Goal: Information Seeking & Learning: Find contact information

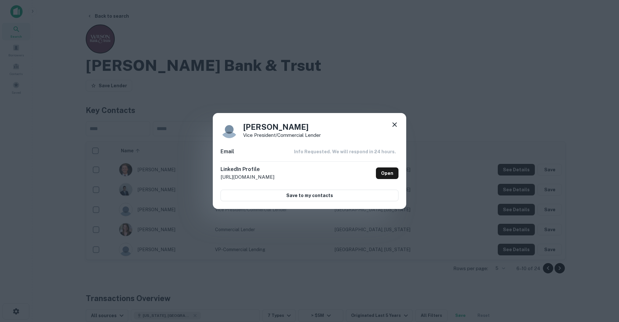
click at [392, 125] on icon at bounding box center [395, 125] width 8 height 8
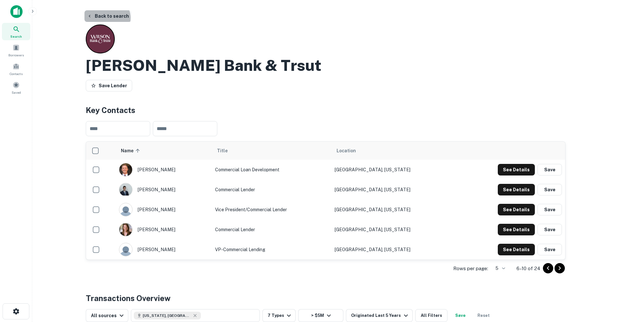
click at [106, 18] on button "Back to search" at bounding box center [107, 16] width 47 height 12
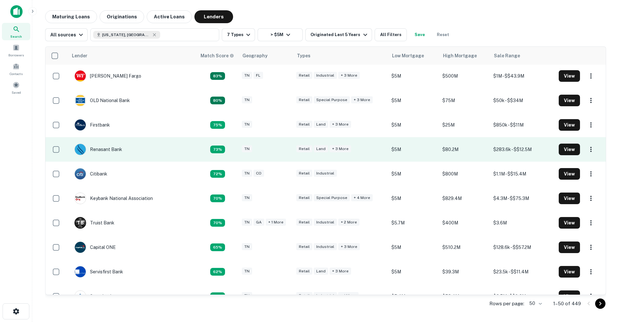
scroll to position [124, 0]
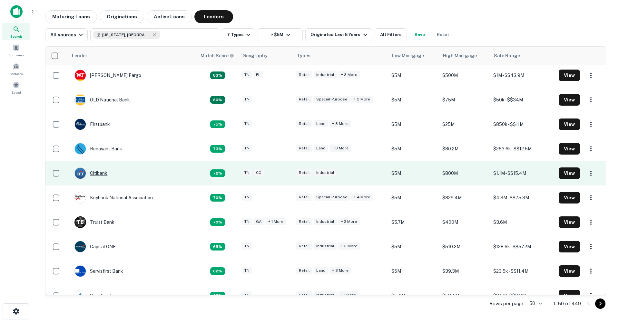
click at [102, 174] on div "Citibank" at bounding box center [90, 174] width 33 height 12
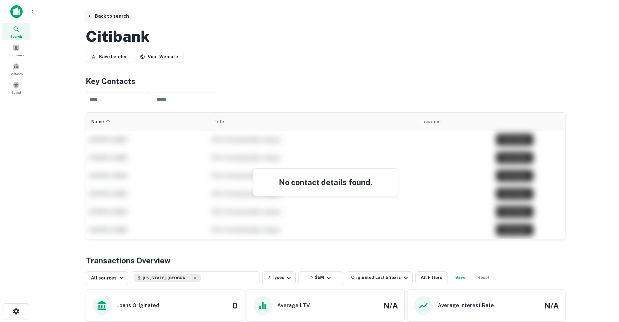
click at [113, 14] on button "Back to search" at bounding box center [107, 16] width 47 height 12
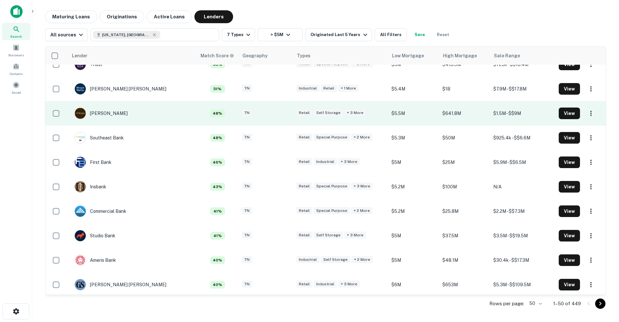
scroll to position [552, 0]
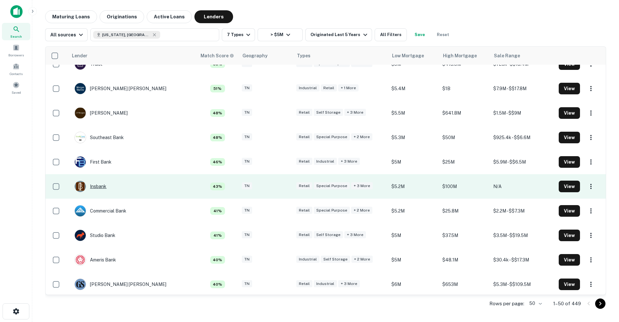
click at [100, 189] on div "Insbank" at bounding box center [90, 187] width 32 height 12
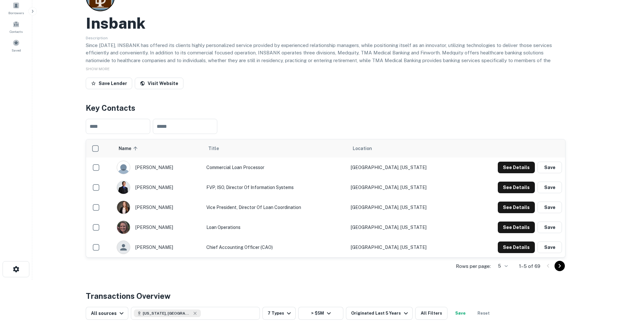
scroll to position [44, 0]
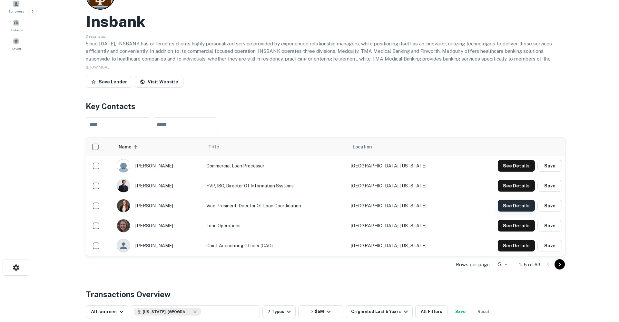
click at [512, 205] on button "See Details" at bounding box center [516, 206] width 37 height 12
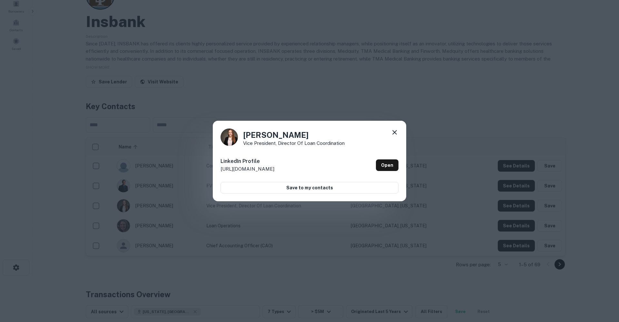
click at [396, 134] on icon at bounding box center [394, 132] width 5 height 5
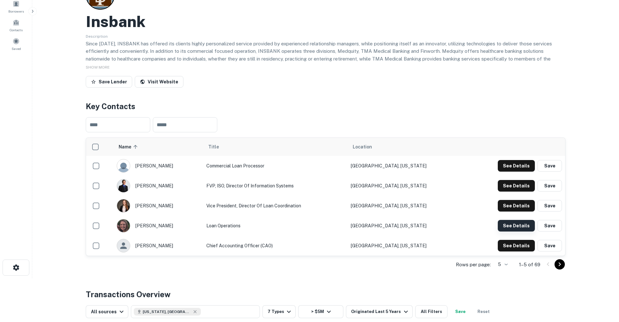
click at [513, 223] on button "See Details" at bounding box center [516, 226] width 37 height 12
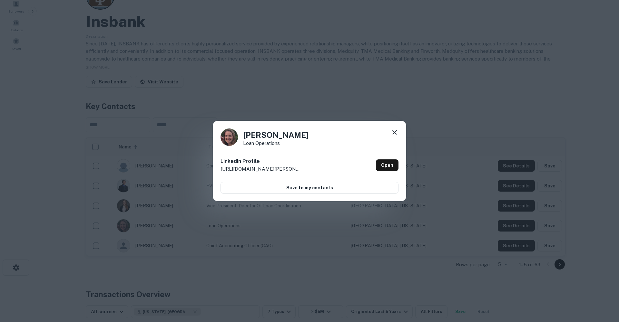
click at [394, 135] on icon at bounding box center [395, 133] width 8 height 8
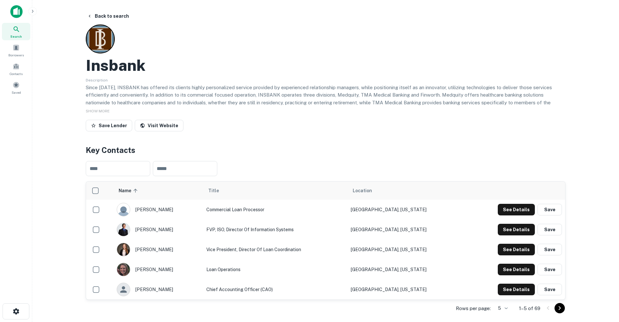
scroll to position [0, 0]
click at [511, 207] on button "See Details" at bounding box center [516, 210] width 37 height 12
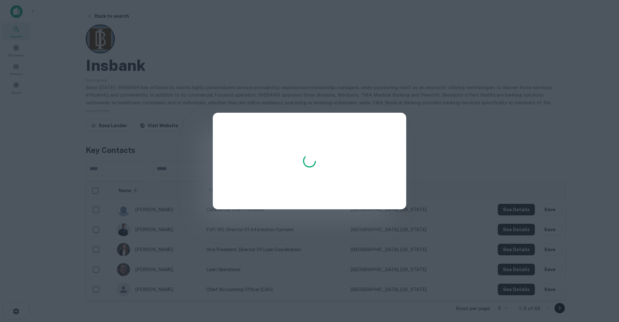
click at [279, 79] on div at bounding box center [309, 161] width 619 height 322
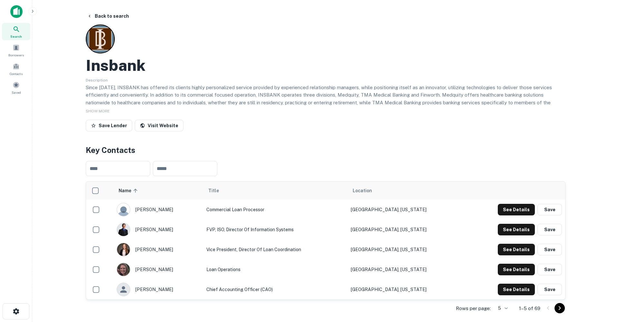
click at [563, 309] on icon "Go to next page" at bounding box center [560, 309] width 8 height 8
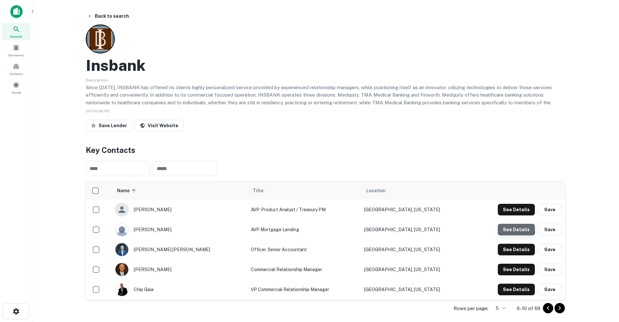
click at [509, 228] on button "See Details" at bounding box center [516, 230] width 37 height 12
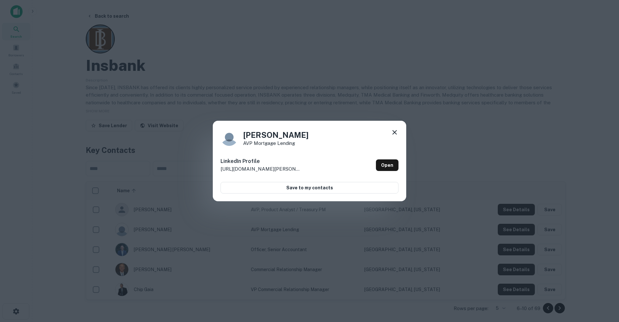
click at [391, 133] on icon at bounding box center [395, 133] width 8 height 8
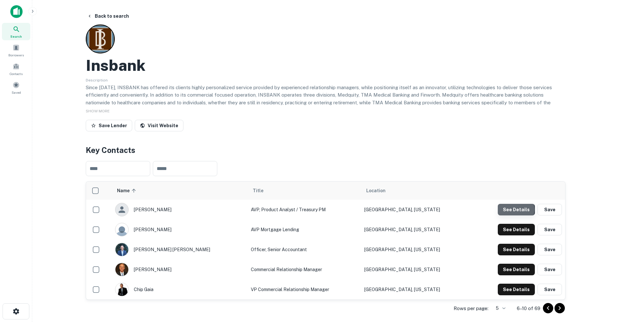
click at [516, 210] on button "See Details" at bounding box center [516, 210] width 37 height 12
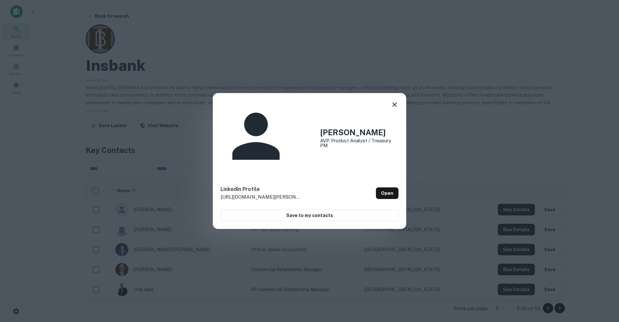
click at [395, 109] on icon at bounding box center [395, 105] width 8 height 8
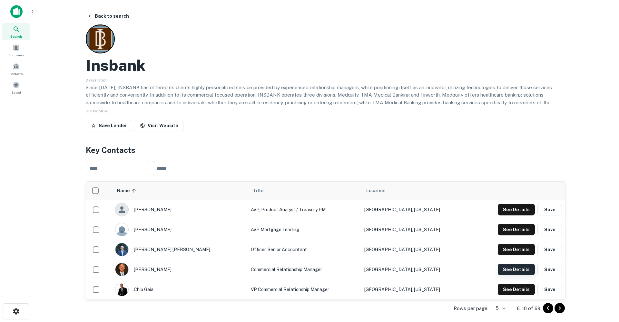
click at [523, 268] on button "See Details" at bounding box center [516, 270] width 37 height 12
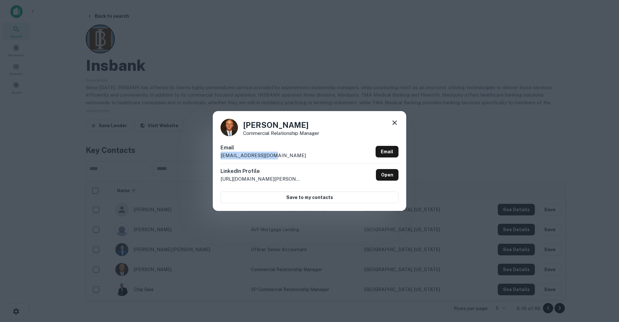
drag, startPoint x: 270, startPoint y: 156, endPoint x: 217, endPoint y: 157, distance: 52.9
click at [219, 157] on div "[PERSON_NAME] Commercial Relationship Manager Email [EMAIL_ADDRESS][DOMAIN_NAME…" at bounding box center [309, 161] width 193 height 100
copy p "[EMAIL_ADDRESS][DOMAIN_NAME]"
click at [395, 123] on icon at bounding box center [395, 123] width 8 height 8
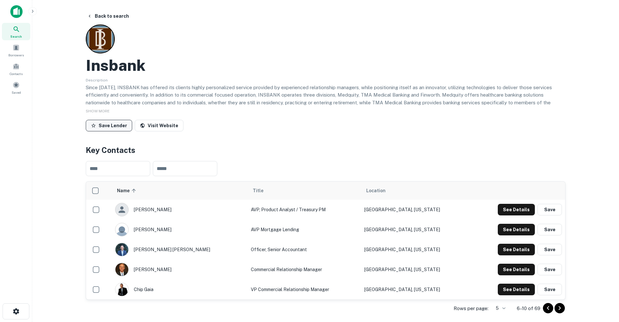
click at [114, 126] on button "Save Lender" at bounding box center [109, 126] width 46 height 12
click at [116, 17] on button "Back to search" at bounding box center [107, 16] width 47 height 12
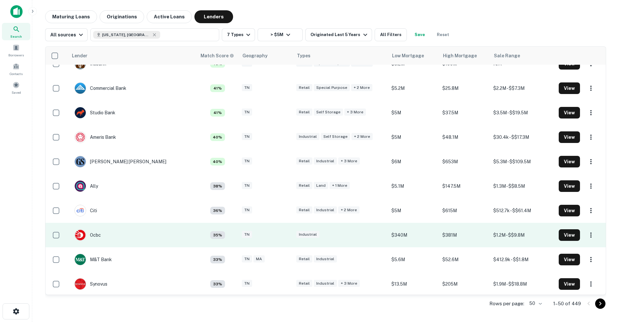
scroll to position [679, 0]
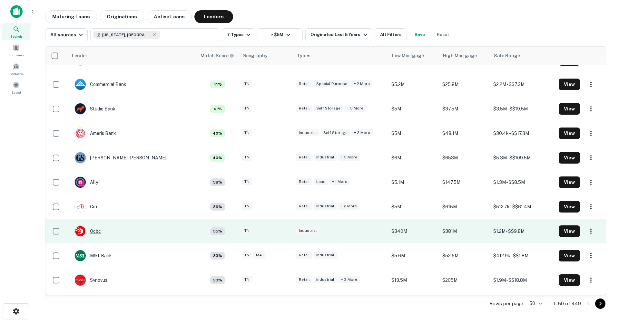
click at [96, 231] on div "Ocbc" at bounding box center [87, 232] width 26 height 12
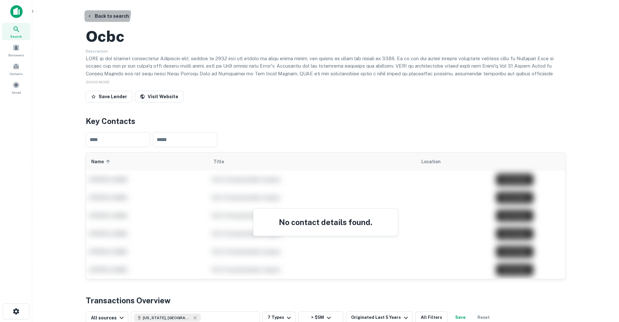
click at [104, 13] on button "Back to search" at bounding box center [107, 16] width 47 height 12
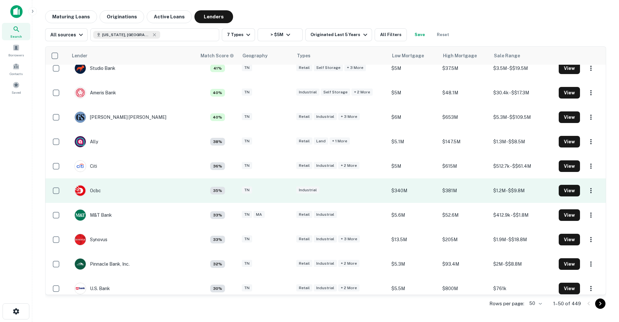
scroll to position [729, 0]
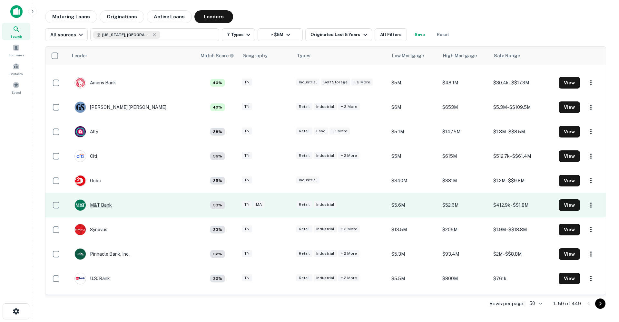
click at [102, 206] on div "M&T Bank" at bounding box center [92, 206] width 37 height 12
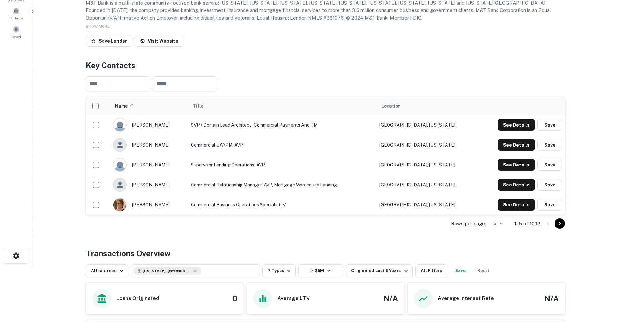
scroll to position [57, 0]
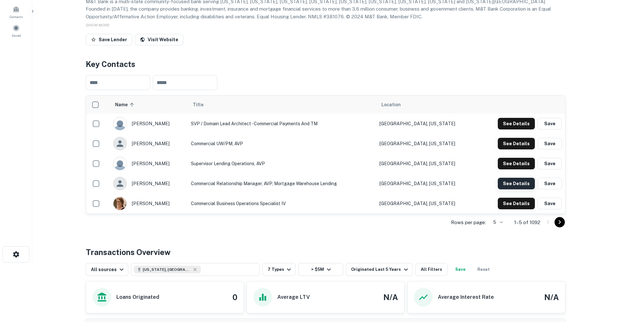
click at [508, 190] on button "See Details" at bounding box center [516, 184] width 37 height 12
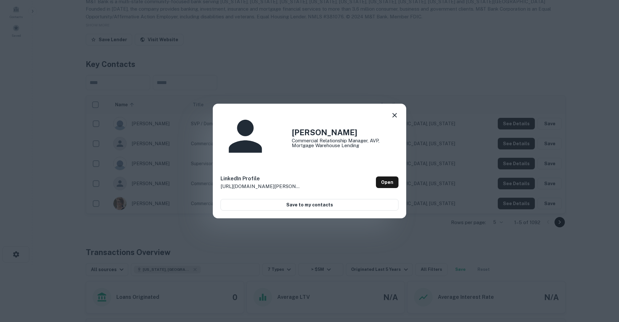
click at [395, 119] on icon at bounding box center [395, 116] width 8 height 8
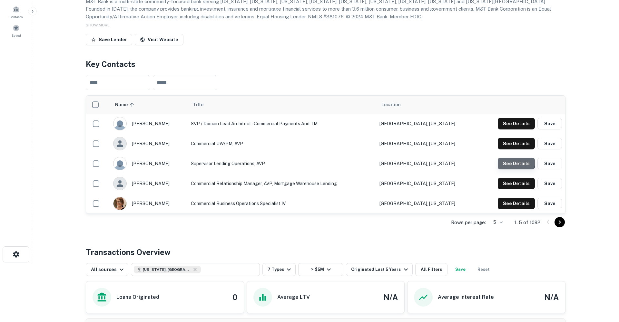
click at [514, 170] on button "See Details" at bounding box center [516, 164] width 37 height 12
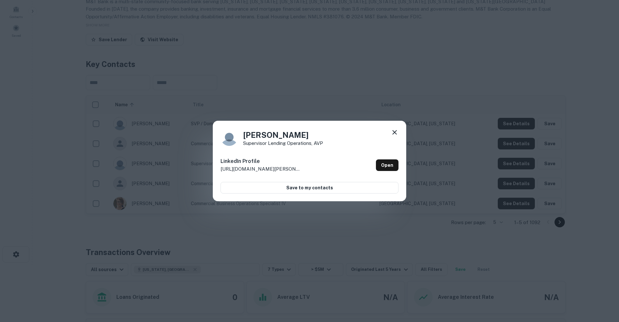
click at [395, 133] on icon at bounding box center [394, 132] width 5 height 5
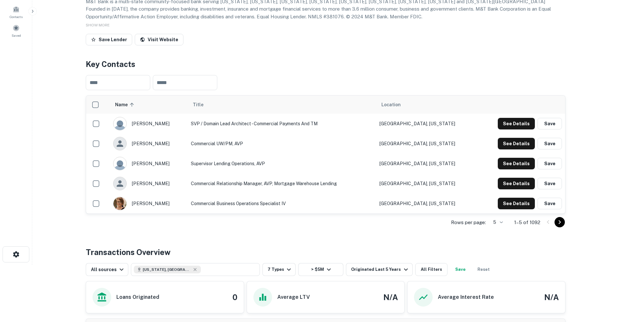
click at [564, 228] on button "Go to next page" at bounding box center [560, 222] width 10 height 10
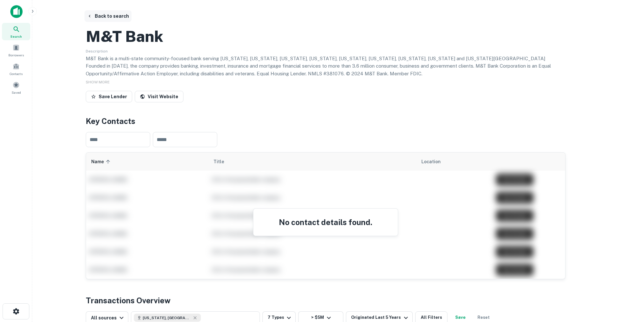
scroll to position [0, 0]
click at [111, 18] on button "Back to search" at bounding box center [107, 16] width 47 height 12
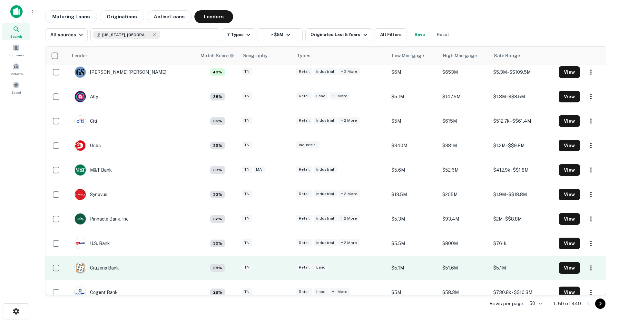
scroll to position [766, 0]
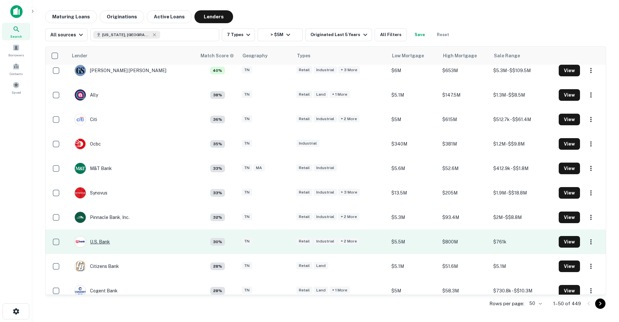
click at [100, 242] on div "U.s. Bank" at bounding box center [91, 242] width 35 height 12
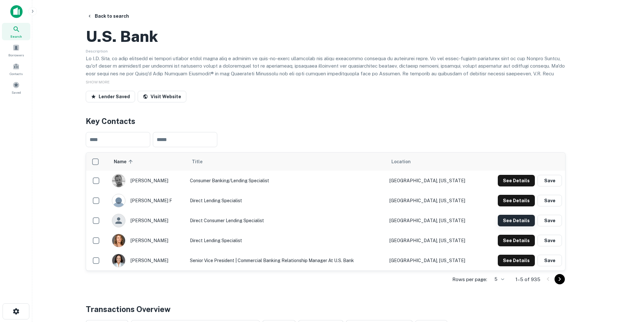
click at [516, 227] on button "See Details" at bounding box center [516, 221] width 37 height 12
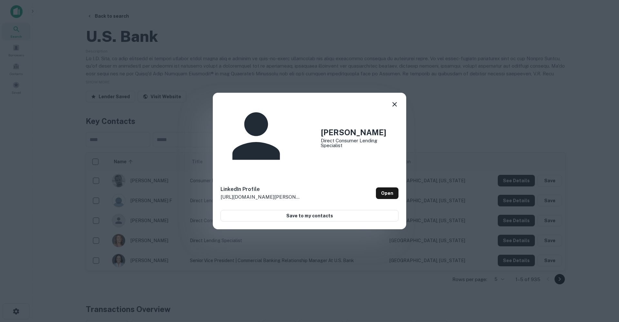
click at [396, 108] on icon at bounding box center [395, 105] width 8 height 8
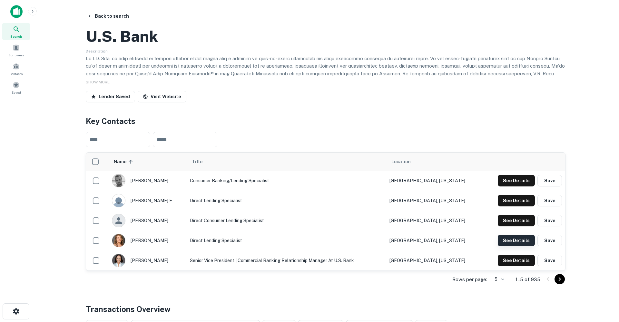
click at [514, 247] on button "See Details" at bounding box center [516, 241] width 37 height 12
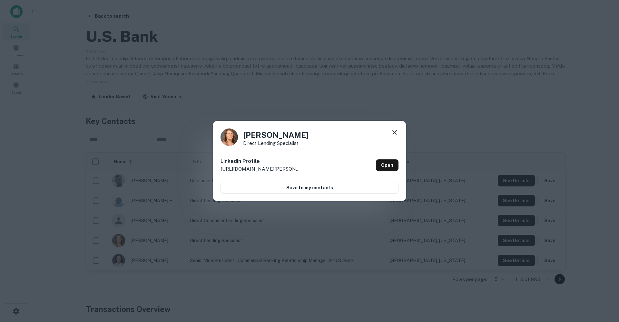
click at [396, 132] on icon at bounding box center [395, 133] width 8 height 8
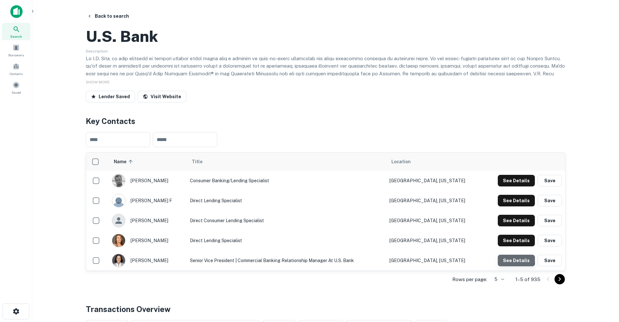
click at [515, 267] on button "See Details" at bounding box center [516, 261] width 37 height 12
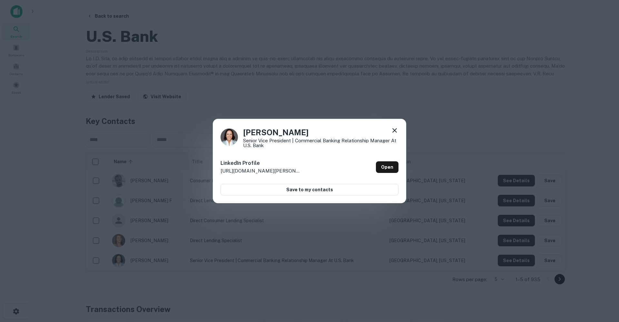
click at [393, 133] on icon at bounding box center [395, 131] width 8 height 8
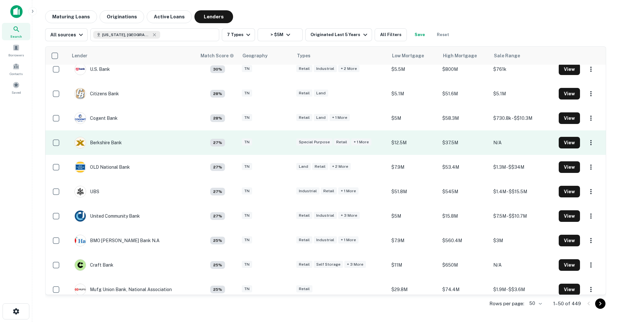
scroll to position [940, 0]
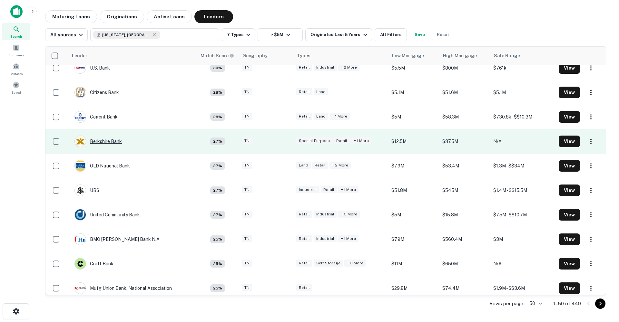
click at [104, 142] on div "Berkshire Bank" at bounding box center [97, 142] width 47 height 12
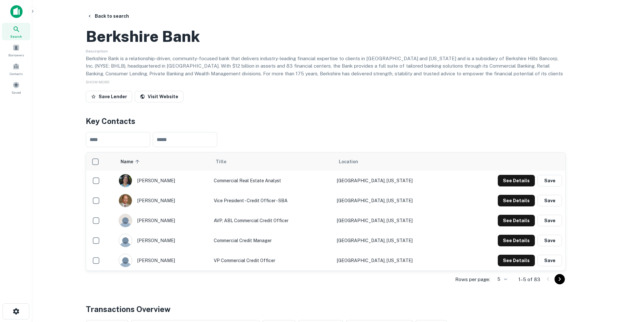
click at [100, 84] on span "SHOW MORE" at bounding box center [98, 82] width 24 height 5
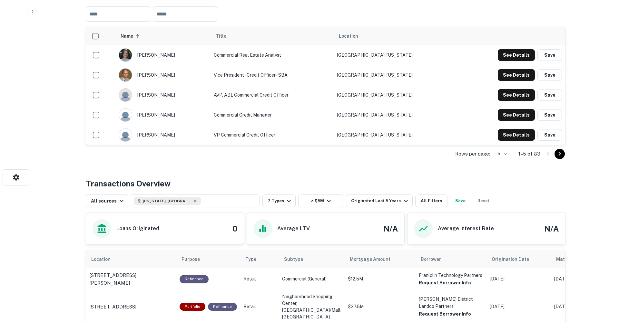
scroll to position [58, 0]
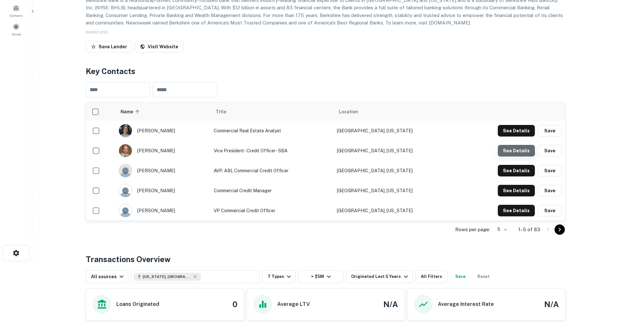
click at [515, 157] on button "See Details" at bounding box center [516, 151] width 37 height 12
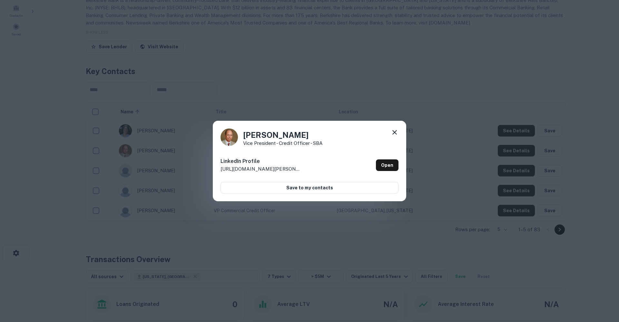
click at [397, 133] on icon at bounding box center [395, 133] width 8 height 8
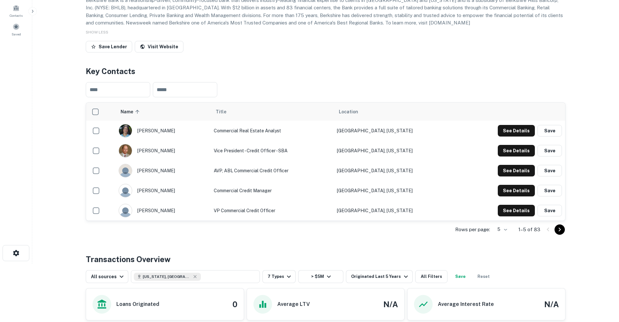
click at [563, 234] on icon "Go to next page" at bounding box center [560, 230] width 8 height 8
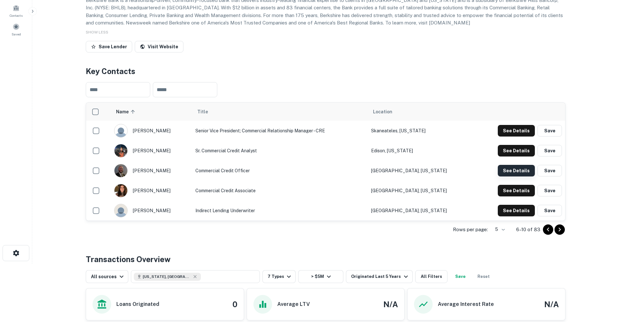
click at [514, 177] on button "See Details" at bounding box center [516, 171] width 37 height 12
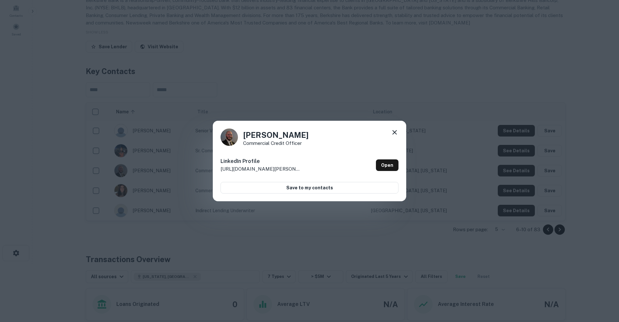
click at [395, 130] on icon at bounding box center [395, 133] width 8 height 8
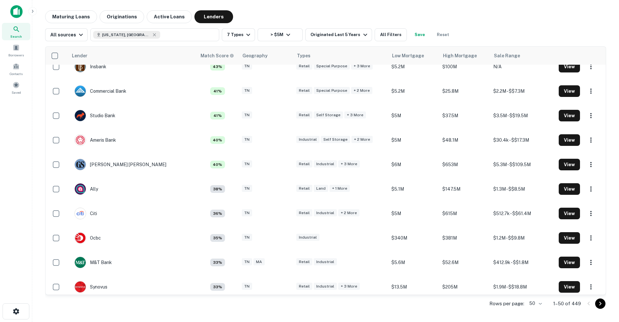
scroll to position [671, 0]
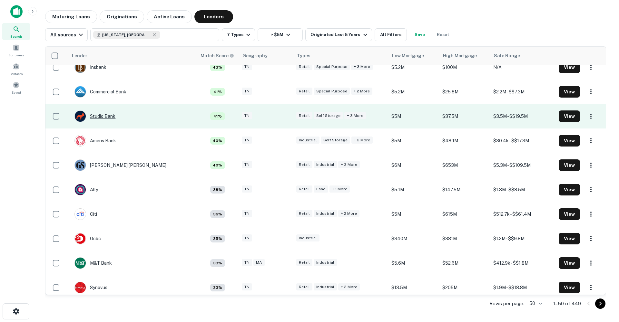
click at [101, 117] on div "Studio Bank" at bounding box center [94, 117] width 41 height 12
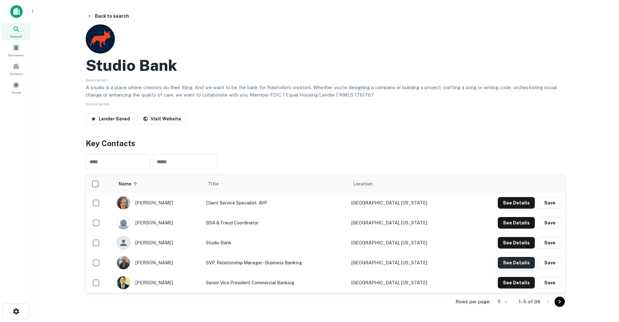
click at [517, 262] on button "See Details" at bounding box center [516, 263] width 37 height 12
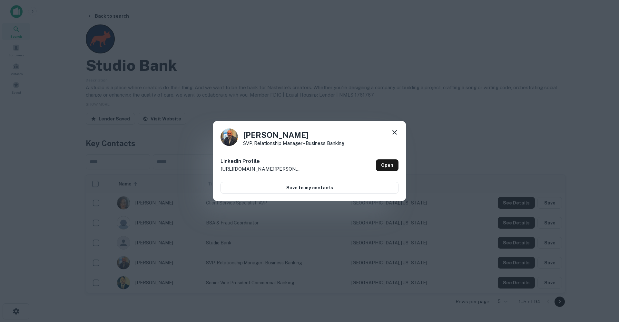
click at [398, 135] on icon at bounding box center [395, 133] width 8 height 8
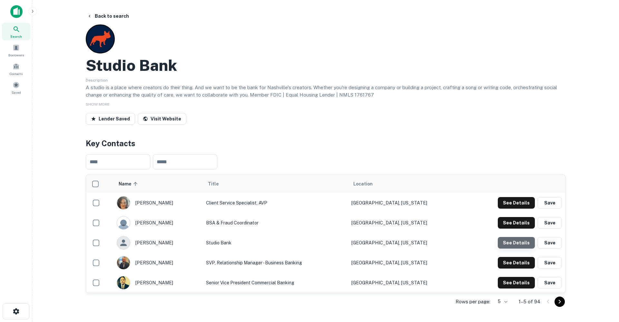
click at [519, 244] on button "See Details" at bounding box center [516, 243] width 37 height 12
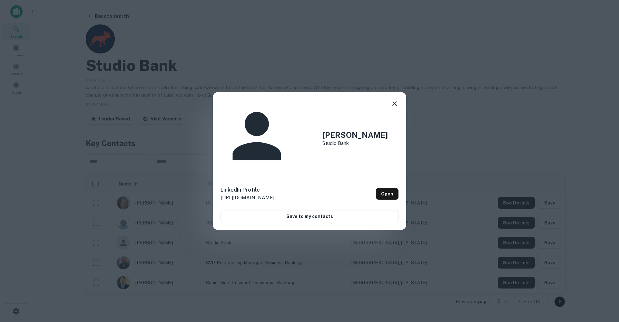
click at [395, 106] on icon at bounding box center [394, 104] width 5 height 5
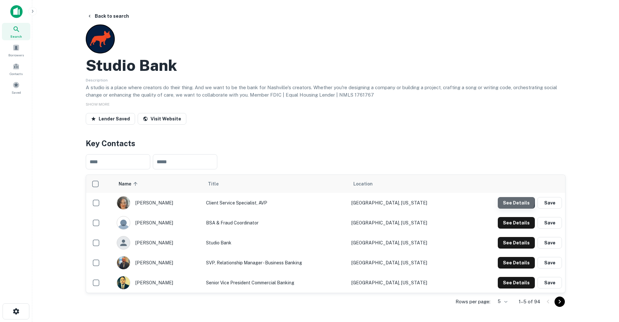
click at [509, 201] on button "See Details" at bounding box center [516, 203] width 37 height 12
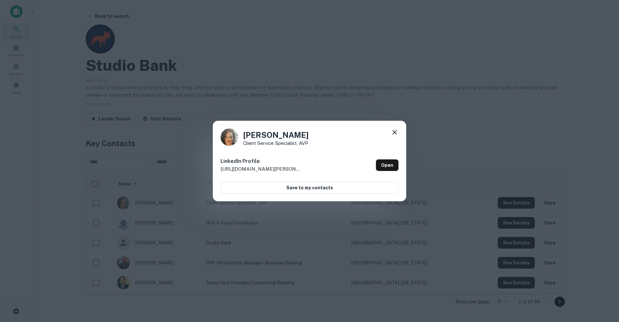
click at [402, 133] on div "[PERSON_NAME] Client Service Specialist, AVP LinkedIn Profile [URL][DOMAIN_NAME…" at bounding box center [309, 161] width 193 height 81
click at [392, 133] on icon at bounding box center [395, 133] width 8 height 8
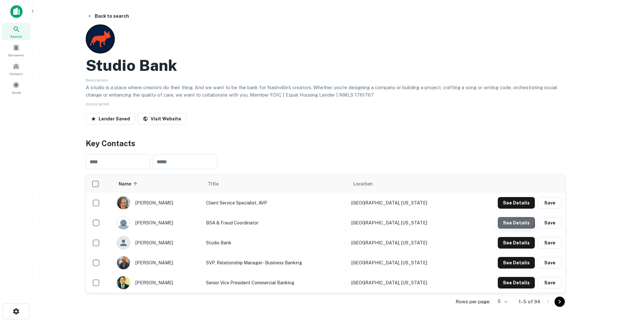
click at [511, 221] on button "See Details" at bounding box center [516, 223] width 37 height 12
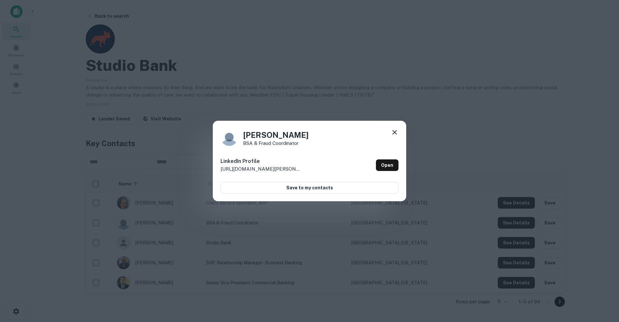
click at [394, 133] on icon at bounding box center [395, 133] width 8 height 8
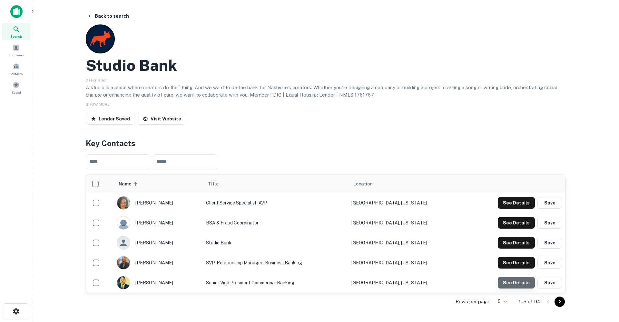
click at [518, 285] on button "See Details" at bounding box center [516, 283] width 37 height 12
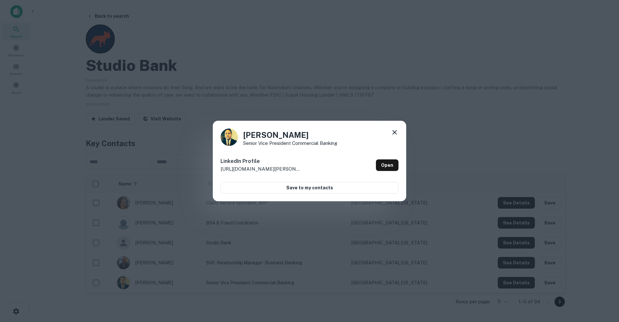
click at [391, 127] on div "[PERSON_NAME] Senior Vice President Commercial Banking LinkedIn Profile [URL][D…" at bounding box center [309, 161] width 193 height 81
click at [392, 134] on icon at bounding box center [395, 133] width 8 height 8
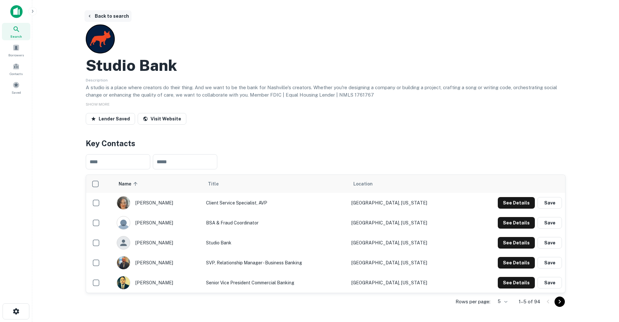
click at [112, 14] on button "Back to search" at bounding box center [107, 16] width 47 height 12
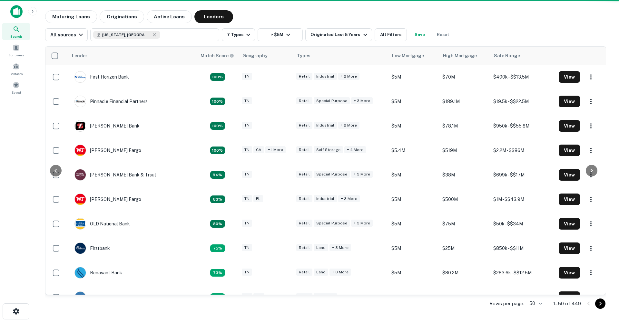
scroll to position [671, 0]
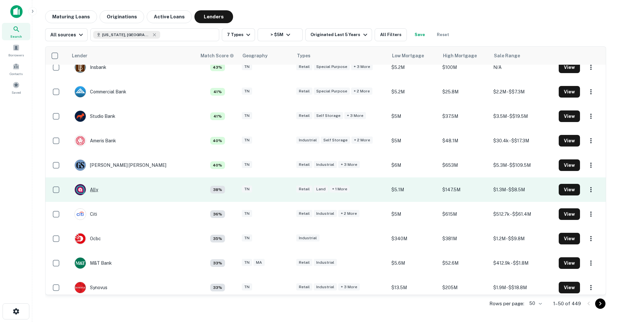
click at [95, 190] on div "Ally" at bounding box center [86, 190] width 24 height 12
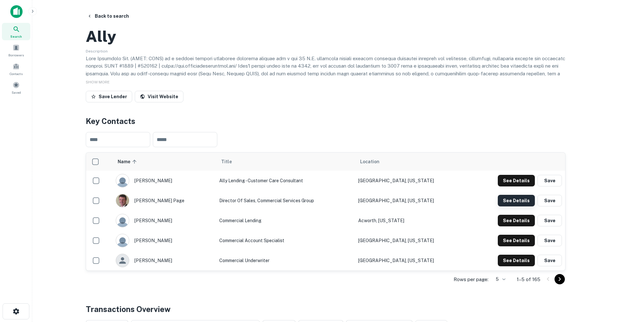
click at [508, 207] on button "See Details" at bounding box center [516, 201] width 37 height 12
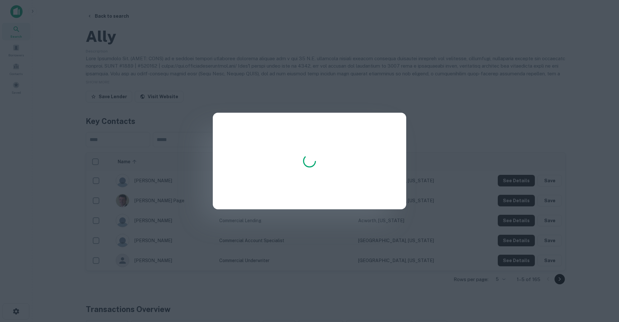
click at [260, 69] on div at bounding box center [309, 161] width 619 height 322
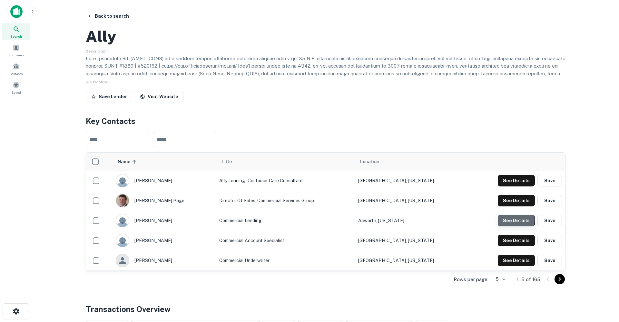
click at [507, 227] on button "See Details" at bounding box center [516, 221] width 37 height 12
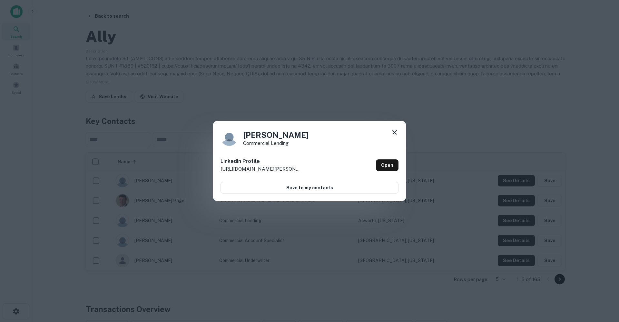
click at [394, 131] on icon at bounding box center [395, 133] width 8 height 8
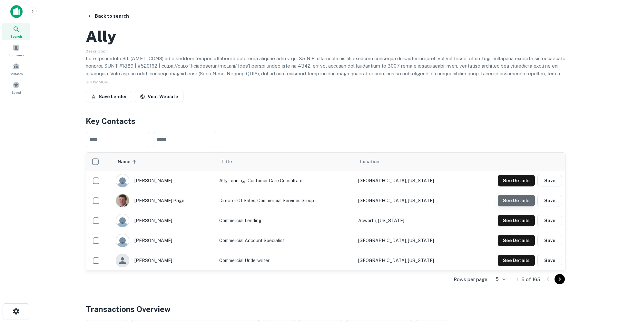
click at [518, 207] on button "See Details" at bounding box center [516, 201] width 37 height 12
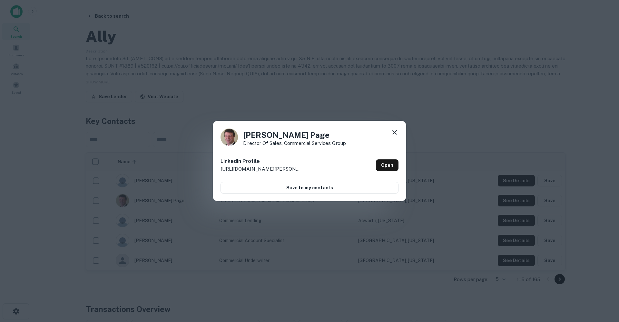
click at [394, 132] on icon at bounding box center [394, 132] width 5 height 5
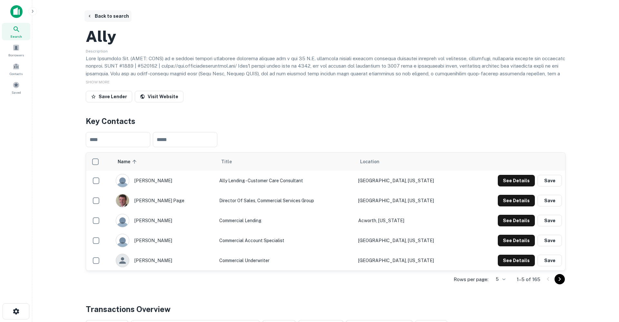
click at [117, 16] on button "Back to search" at bounding box center [107, 16] width 47 height 12
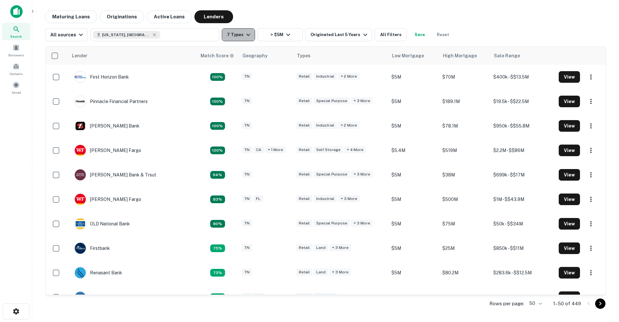
click at [247, 32] on icon "button" at bounding box center [248, 35] width 8 height 8
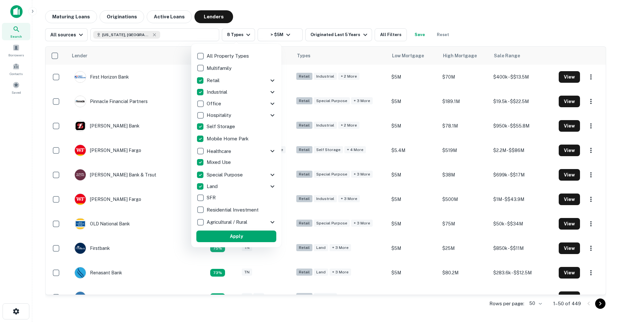
scroll to position [6, 0]
click at [255, 235] on button "Apply" at bounding box center [236, 237] width 80 height 12
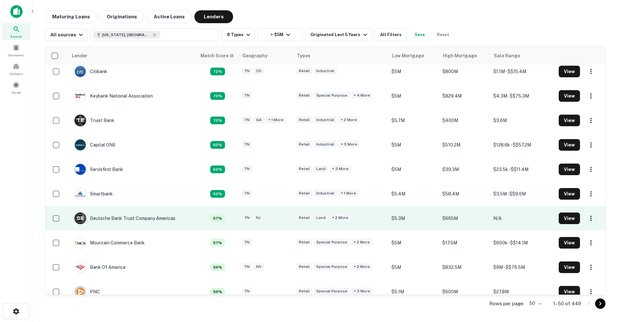
scroll to position [232, 0]
